Goal: Task Accomplishment & Management: Use online tool/utility

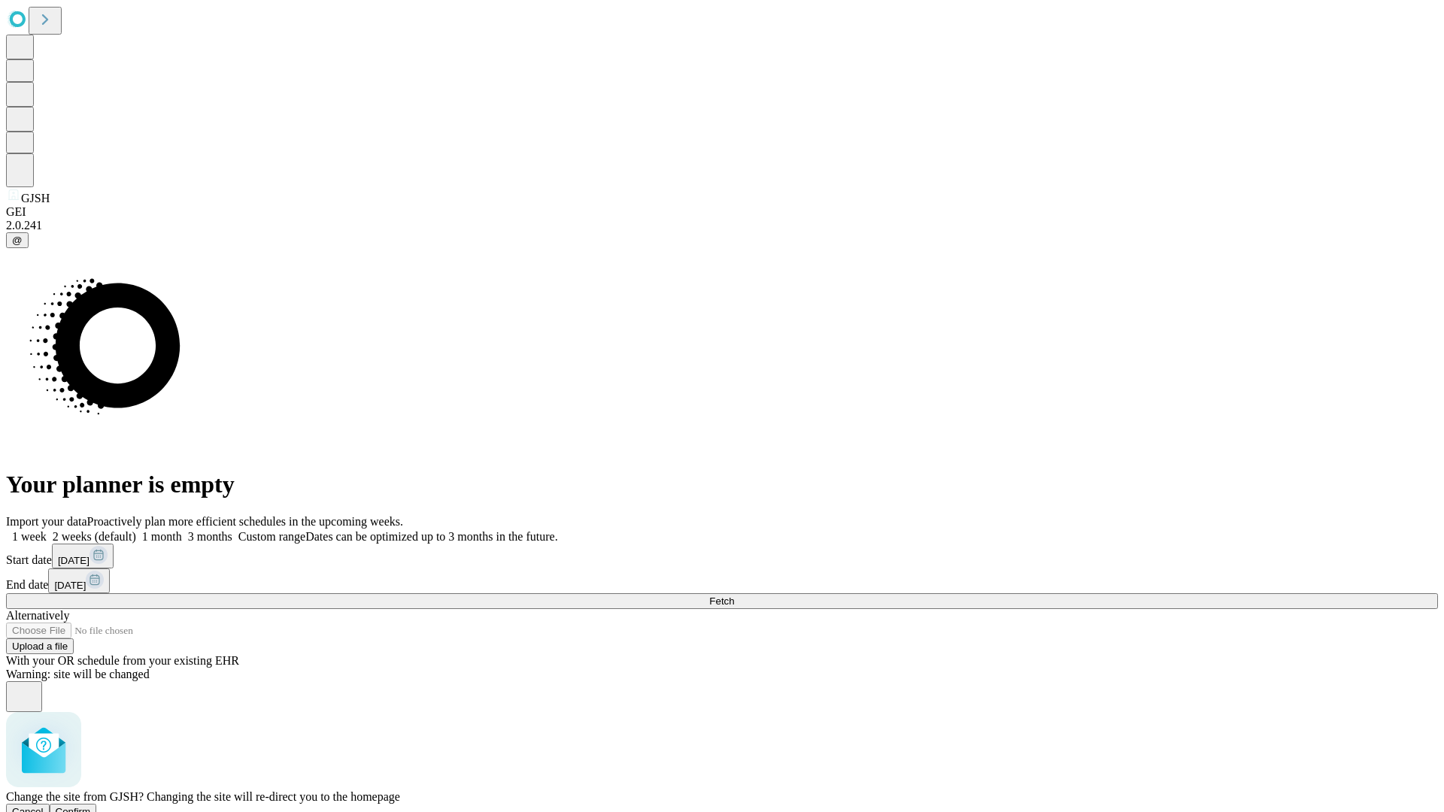
click at [91, 806] on span "Confirm" at bounding box center [73, 811] width 35 height 11
click at [182, 530] on label "1 month" at bounding box center [159, 536] width 46 height 13
click at [734, 595] on span "Fetch" at bounding box center [721, 600] width 25 height 11
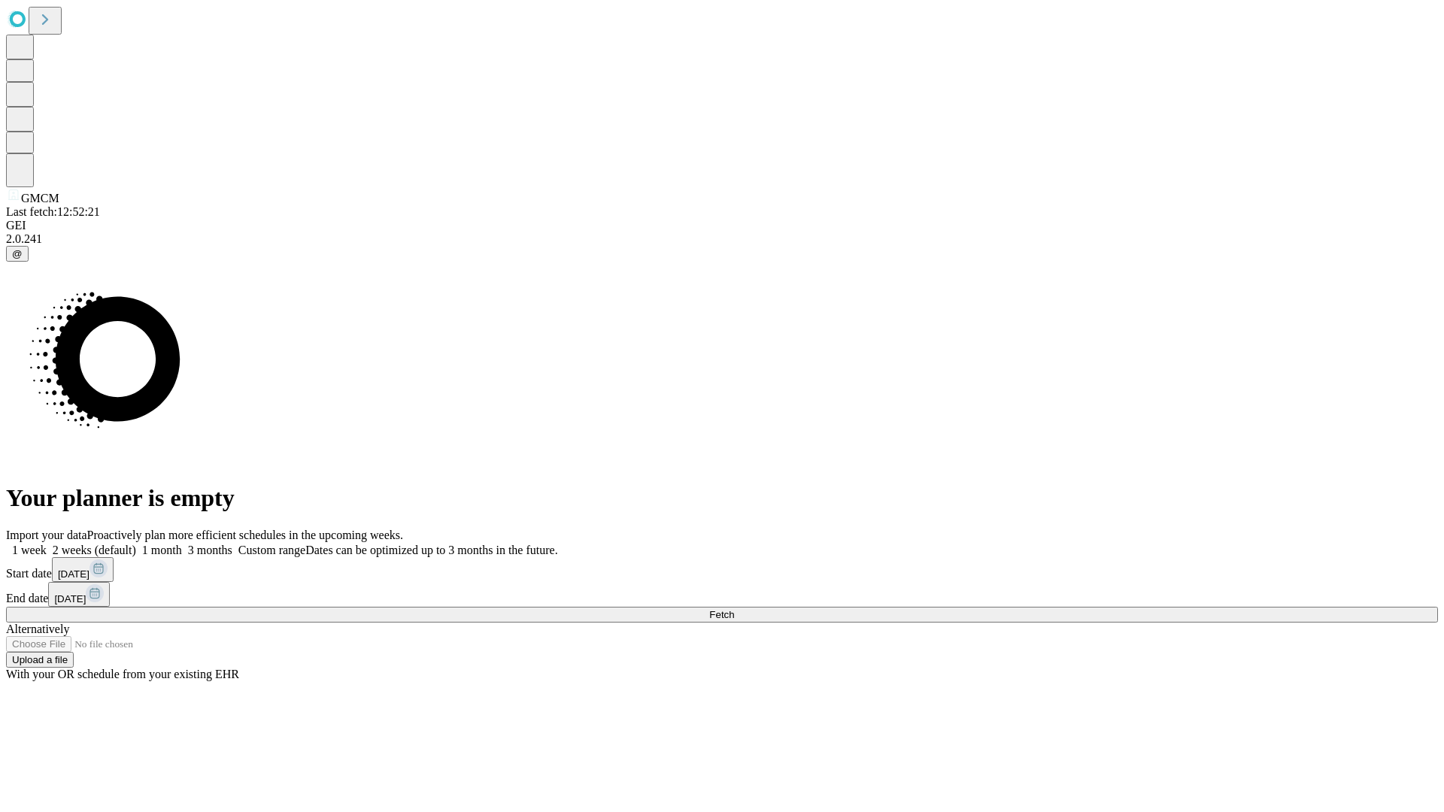
click at [182, 544] on label "1 month" at bounding box center [159, 550] width 46 height 13
click at [734, 609] on span "Fetch" at bounding box center [721, 614] width 25 height 11
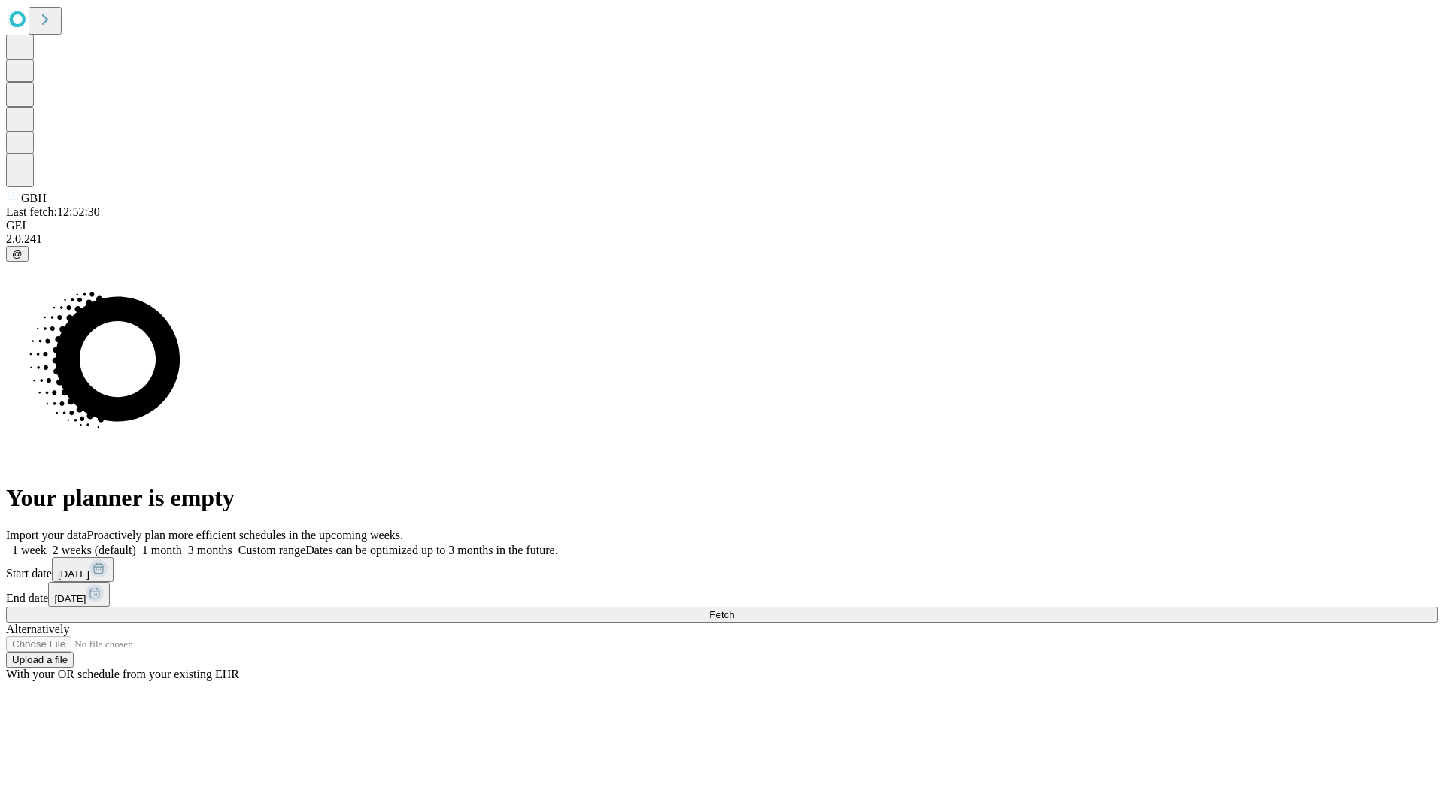
click at [182, 544] on label "1 month" at bounding box center [159, 550] width 46 height 13
click at [734, 609] on span "Fetch" at bounding box center [721, 614] width 25 height 11
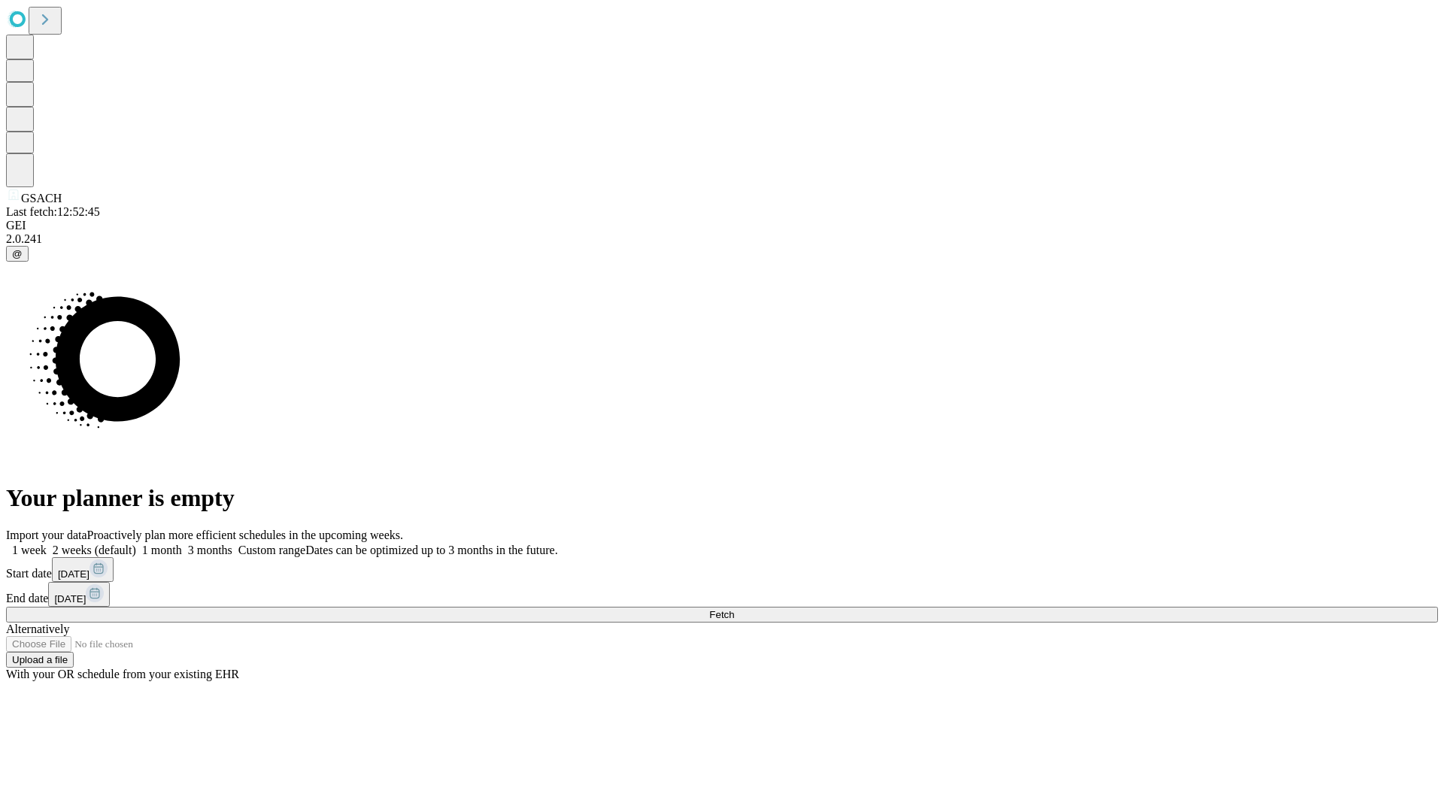
click at [182, 544] on label "1 month" at bounding box center [159, 550] width 46 height 13
click at [734, 609] on span "Fetch" at bounding box center [721, 614] width 25 height 11
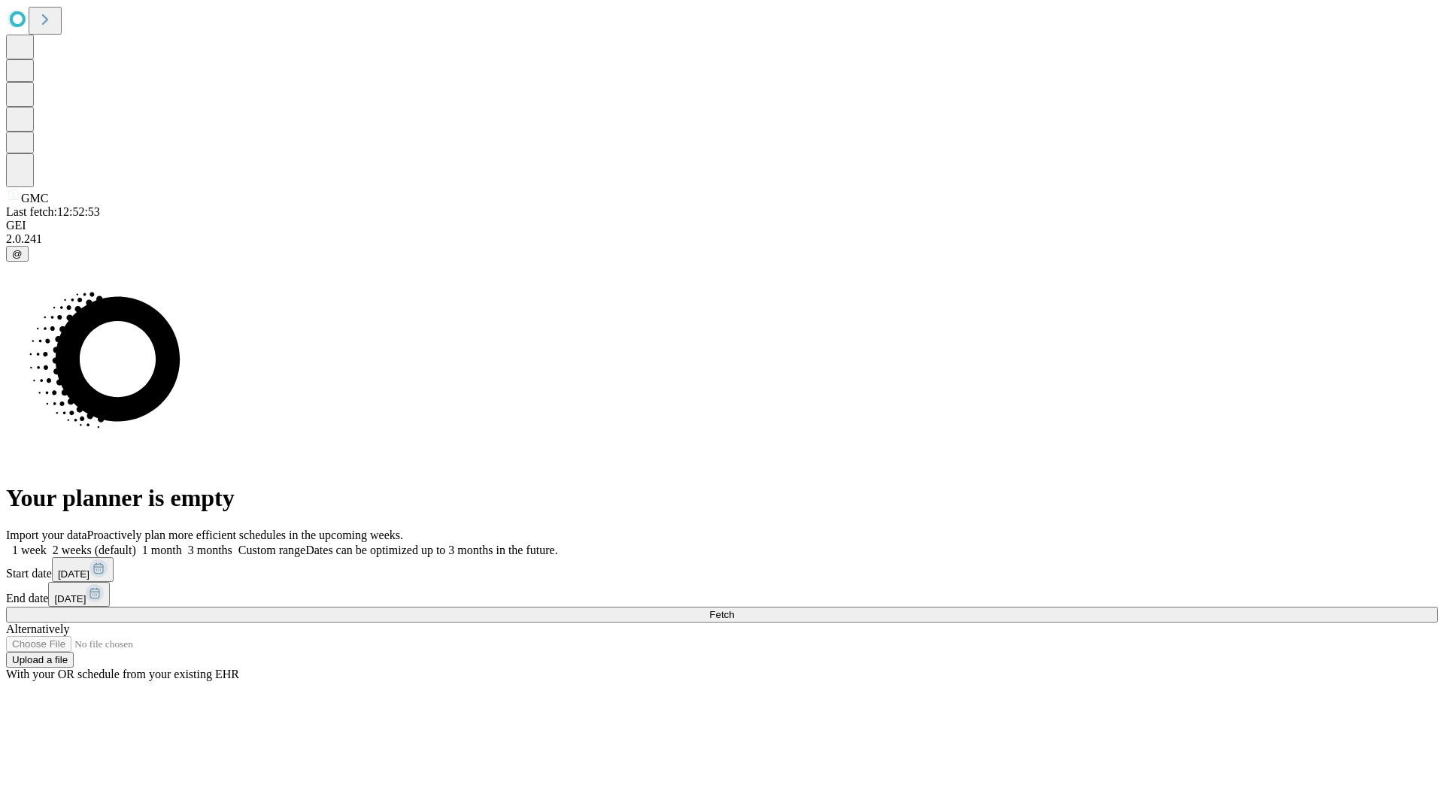
click at [182, 544] on label "1 month" at bounding box center [159, 550] width 46 height 13
click at [734, 609] on span "Fetch" at bounding box center [721, 614] width 25 height 11
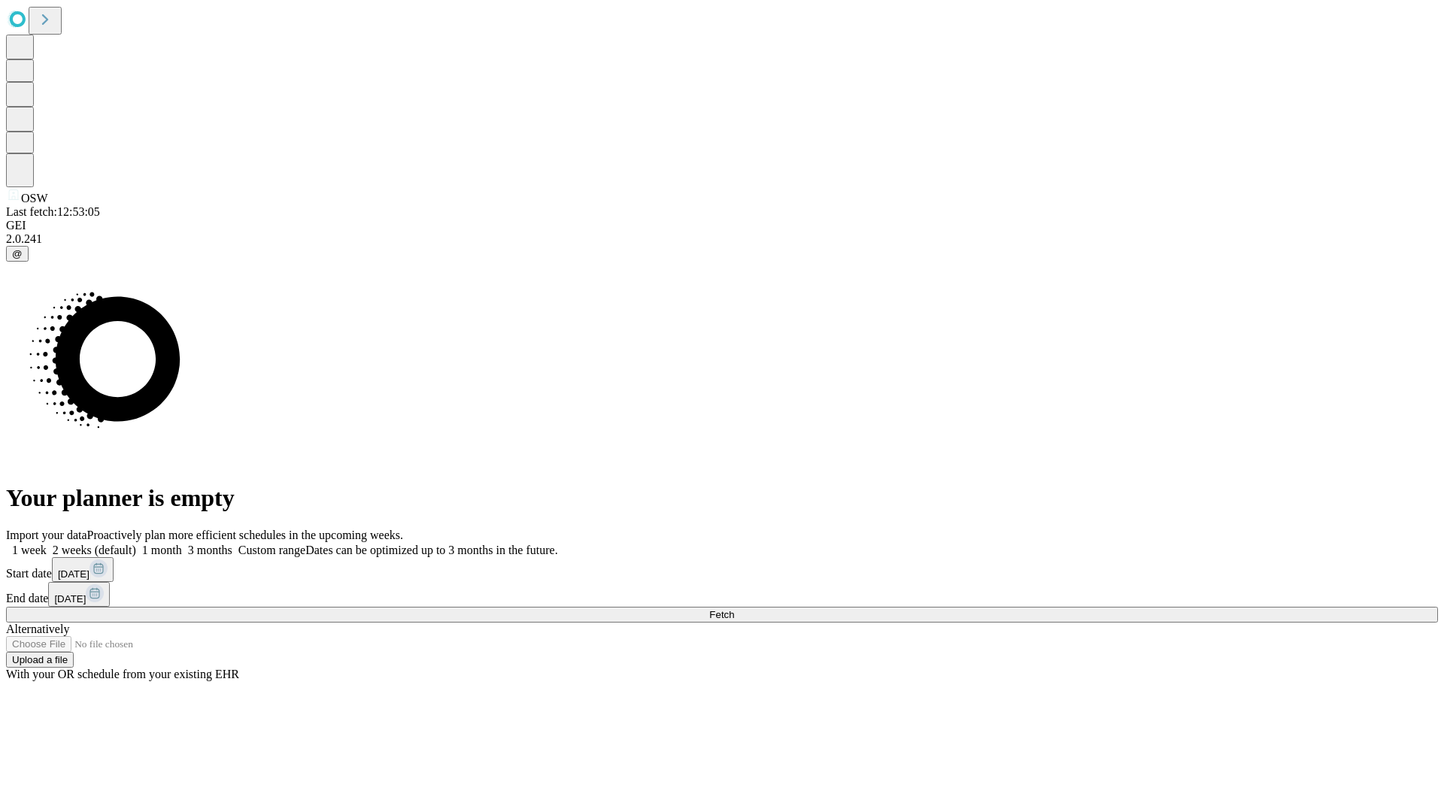
click at [182, 544] on label "1 month" at bounding box center [159, 550] width 46 height 13
click at [734, 609] on span "Fetch" at bounding box center [721, 614] width 25 height 11
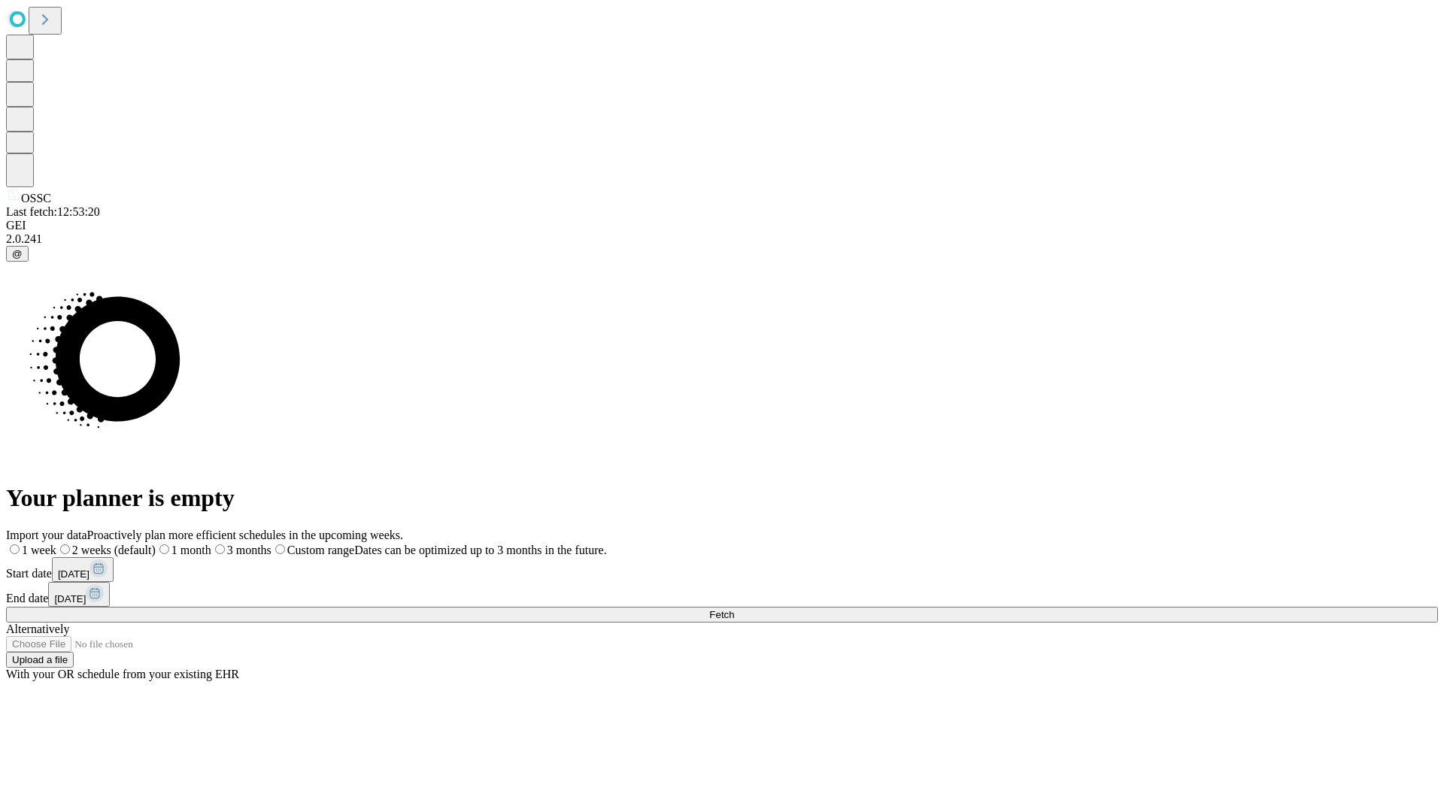
click at [734, 609] on span "Fetch" at bounding box center [721, 614] width 25 height 11
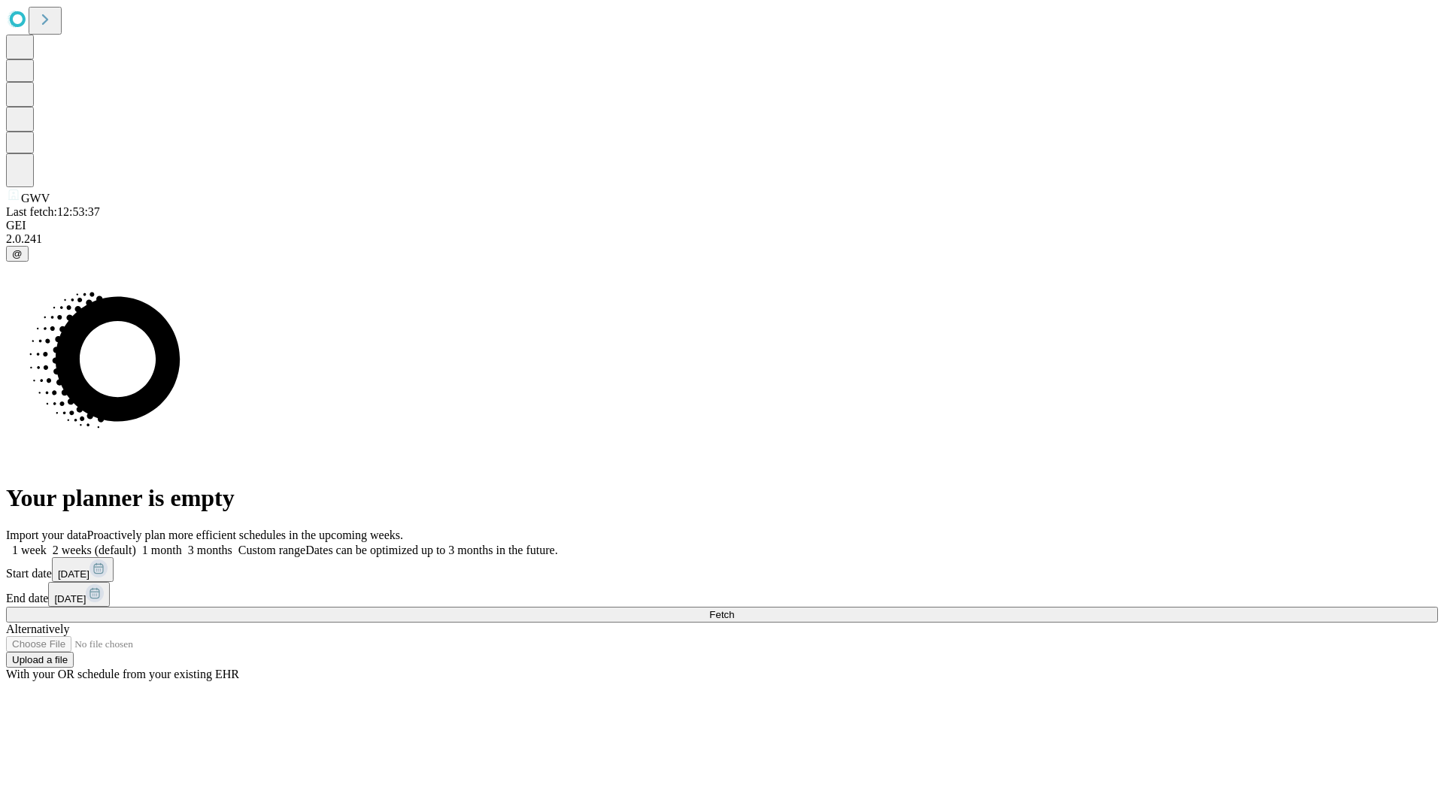
click at [182, 544] on label "1 month" at bounding box center [159, 550] width 46 height 13
click at [734, 609] on span "Fetch" at bounding box center [721, 614] width 25 height 11
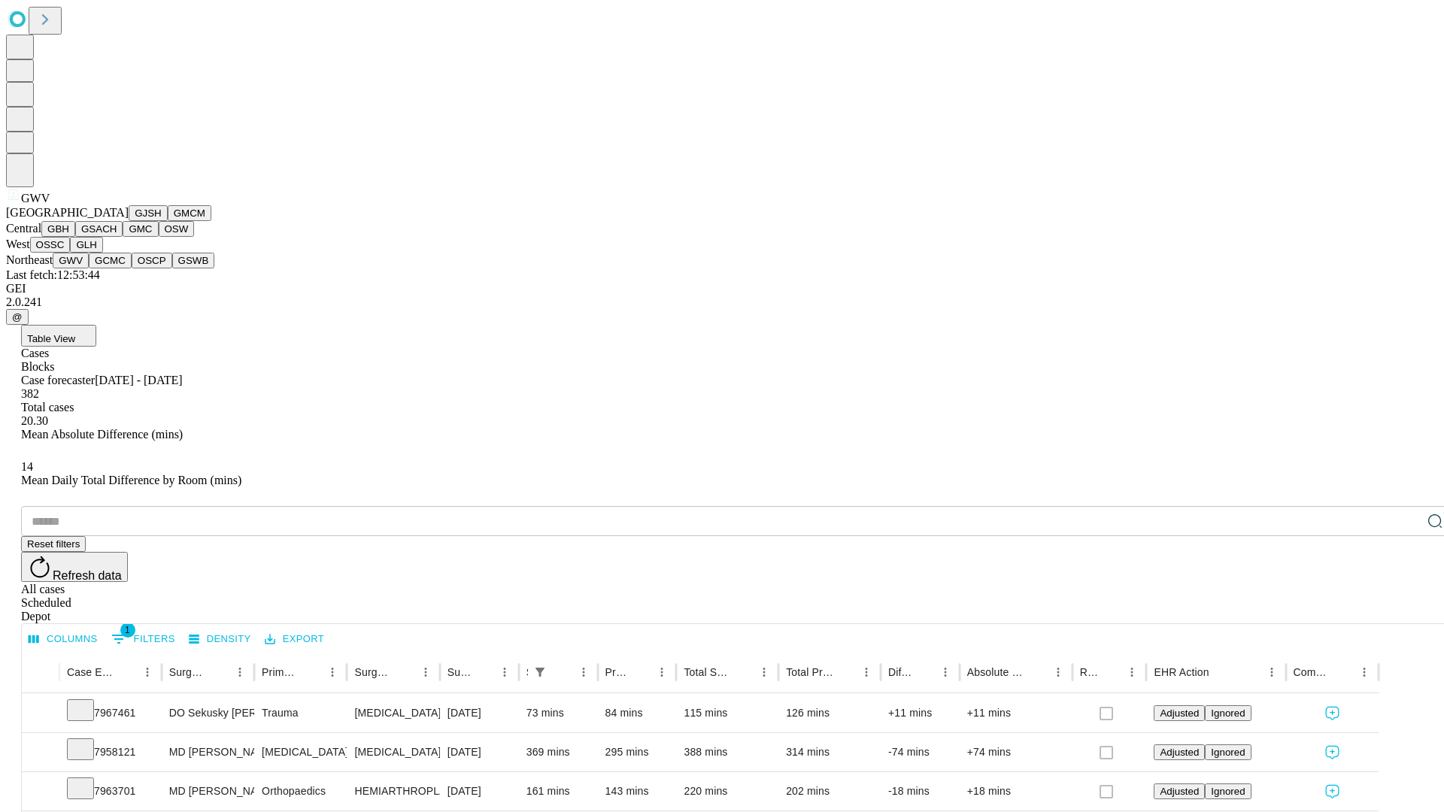
click at [117, 268] on button "GCMC" at bounding box center [110, 261] width 43 height 16
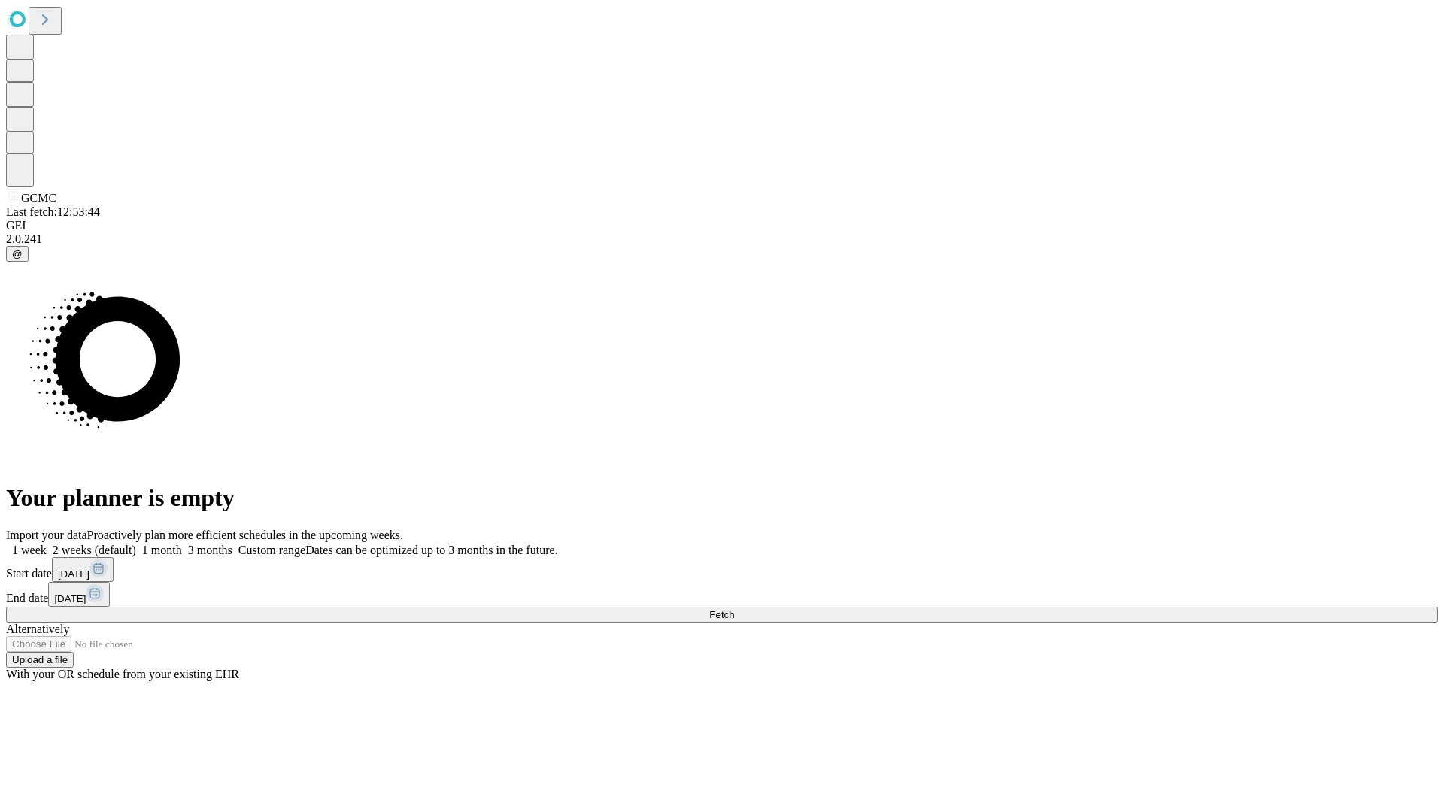
click at [182, 544] on label "1 month" at bounding box center [159, 550] width 46 height 13
click at [734, 609] on span "Fetch" at bounding box center [721, 614] width 25 height 11
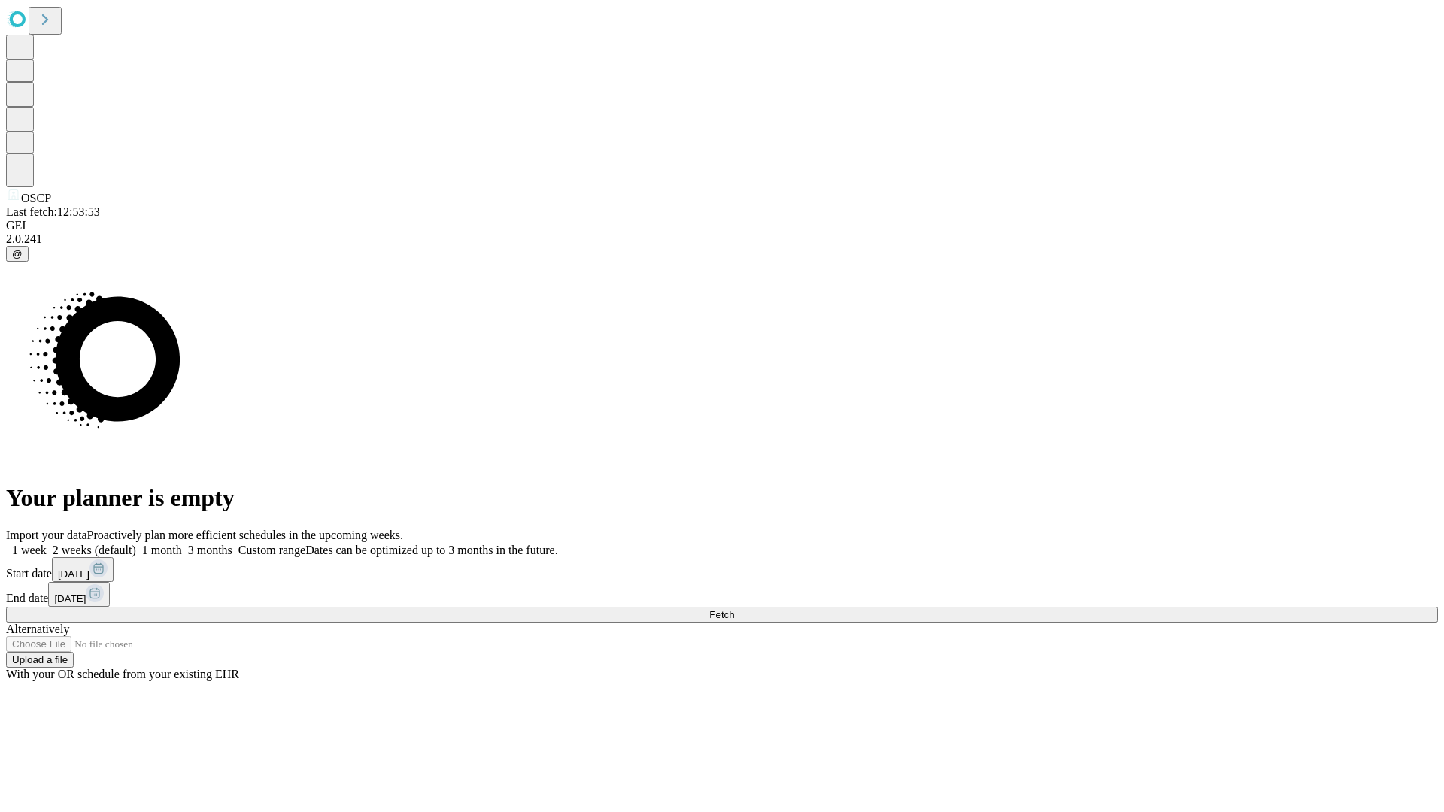
click at [182, 544] on label "1 month" at bounding box center [159, 550] width 46 height 13
click at [734, 609] on span "Fetch" at bounding box center [721, 614] width 25 height 11
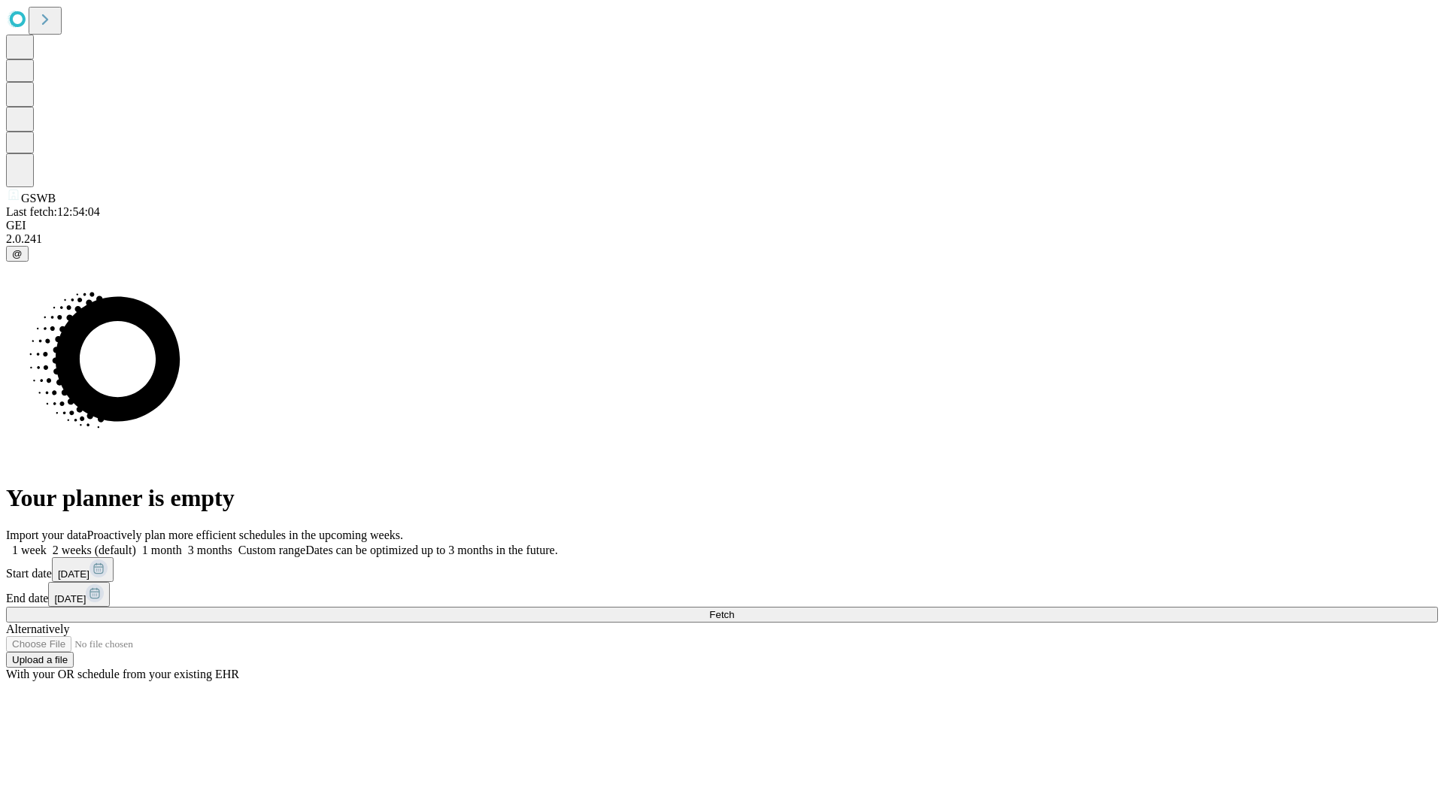
click at [182, 544] on label "1 month" at bounding box center [159, 550] width 46 height 13
click at [734, 609] on span "Fetch" at bounding box center [721, 614] width 25 height 11
